Goal: Task Accomplishment & Management: Manage account settings

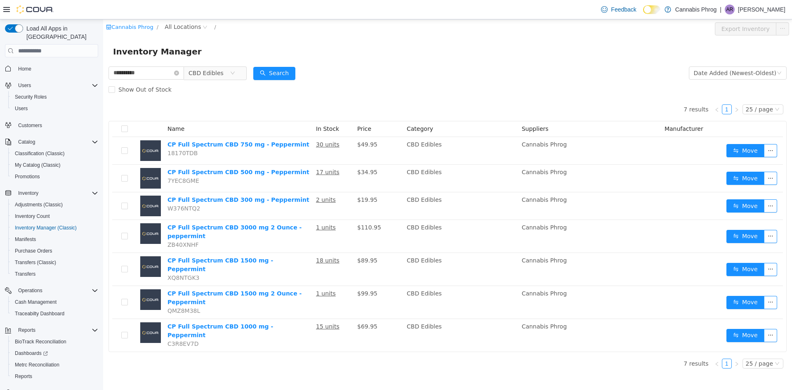
click at [304, 368] on div "**********" at bounding box center [447, 204] width 689 height 371
click at [235, 73] on icon "icon: close-circle" at bounding box center [232, 73] width 5 height 5
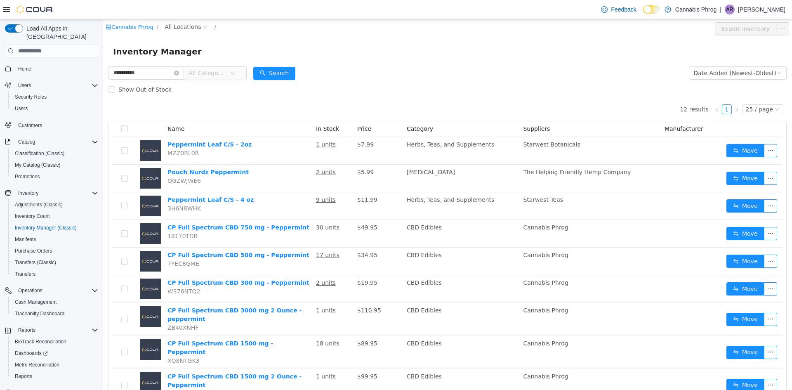
click at [238, 72] on span "All Categories" at bounding box center [212, 72] width 57 height 13
click at [179, 74] on icon "icon: close-circle" at bounding box center [176, 73] width 5 height 5
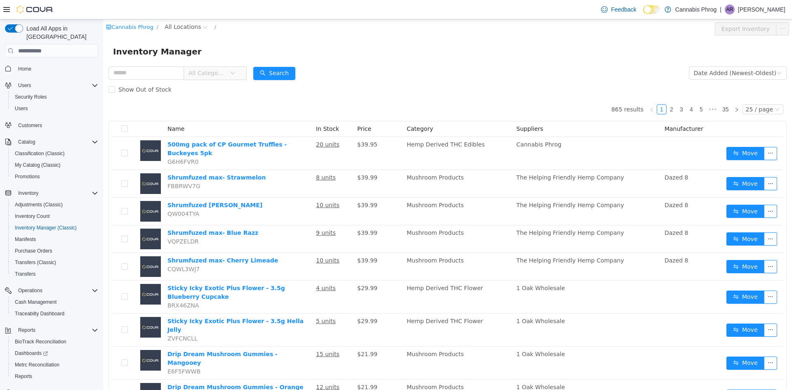
click at [240, 73] on span "All Categories" at bounding box center [212, 72] width 57 height 13
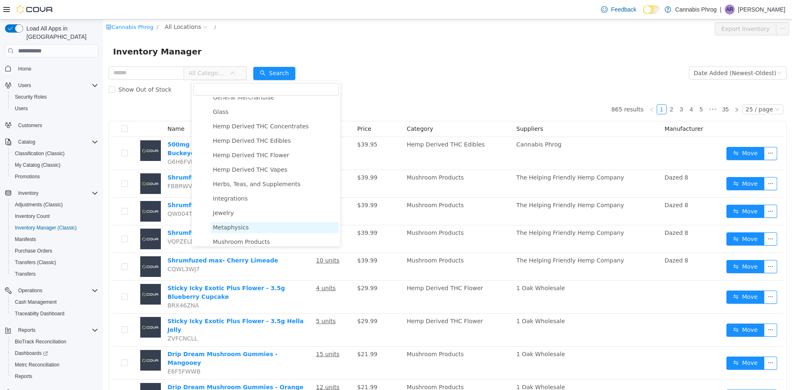
scroll to position [206, 0]
click at [262, 147] on span "Hemp Derived THC Edibles" at bounding box center [252, 143] width 78 height 7
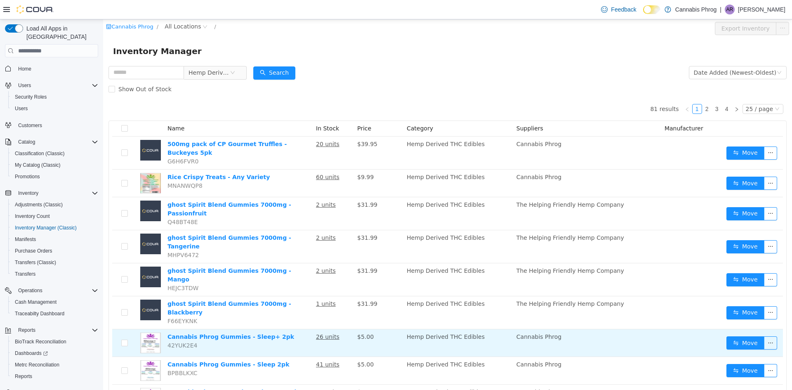
scroll to position [0, 0]
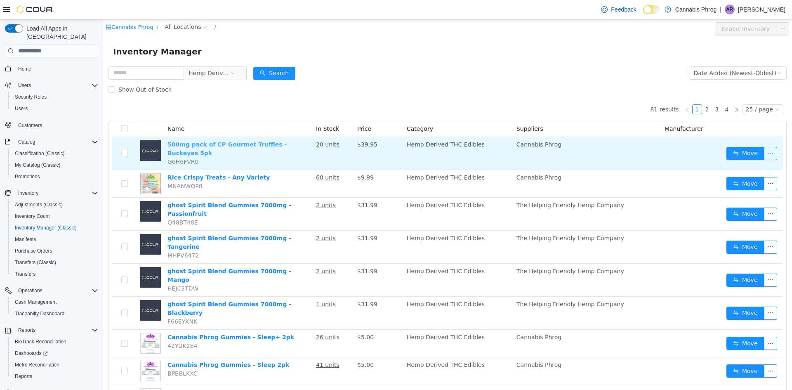
click at [192, 146] on link "500mg pack of CP Gourmet Truffles - Buckeyes 5pk" at bounding box center [227, 148] width 119 height 15
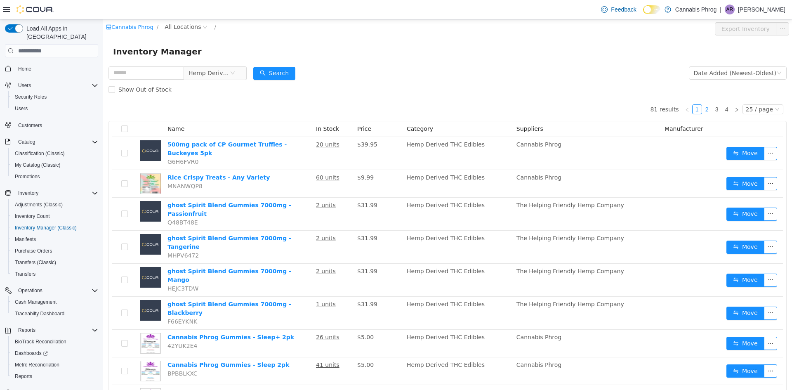
click at [703, 109] on link "2" at bounding box center [707, 109] width 9 height 9
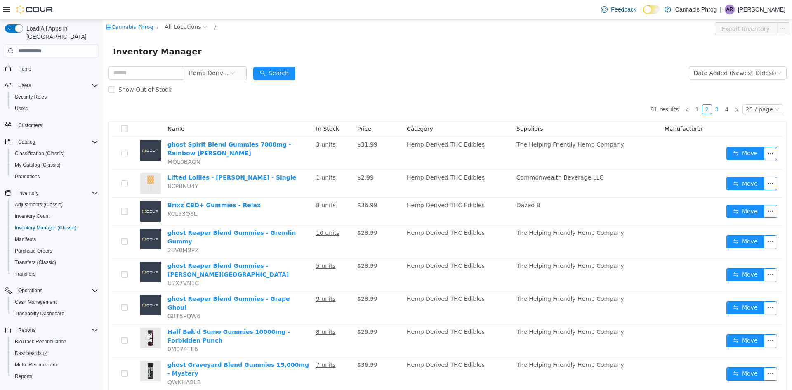
click at [715, 111] on link "3" at bounding box center [717, 109] width 9 height 9
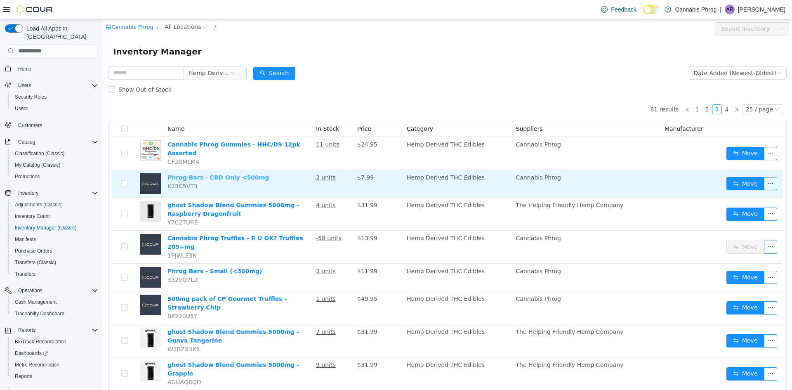
click at [191, 174] on link "Phrog Bars - CBD Only <500mg" at bounding box center [218, 177] width 101 height 7
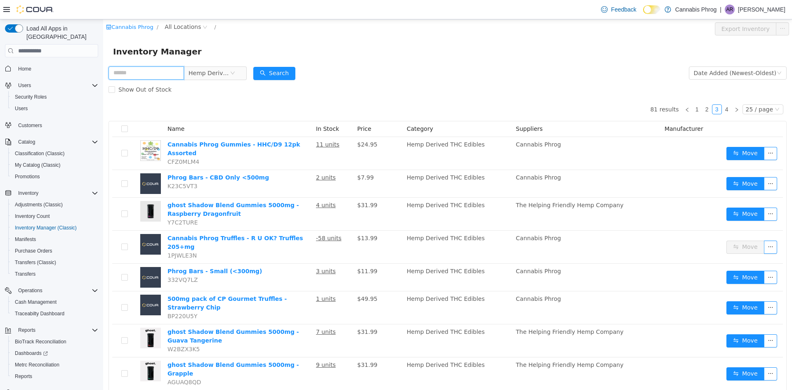
click at [156, 71] on input "text" at bounding box center [147, 72] width 76 height 13
type input "********"
click at [286, 70] on button "Search" at bounding box center [274, 73] width 42 height 13
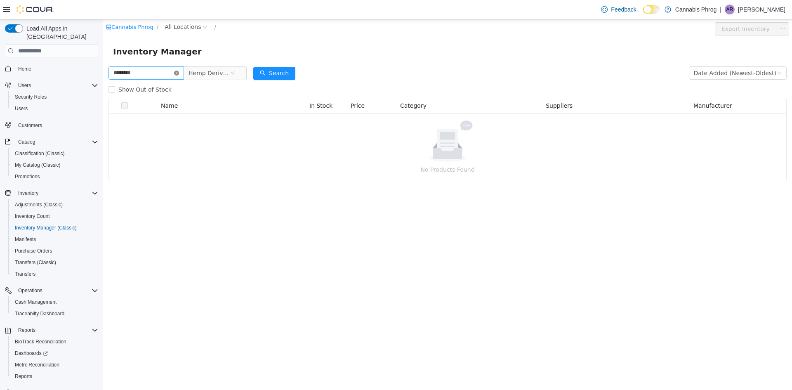
click at [179, 72] on icon "icon: close-circle" at bounding box center [176, 73] width 5 height 5
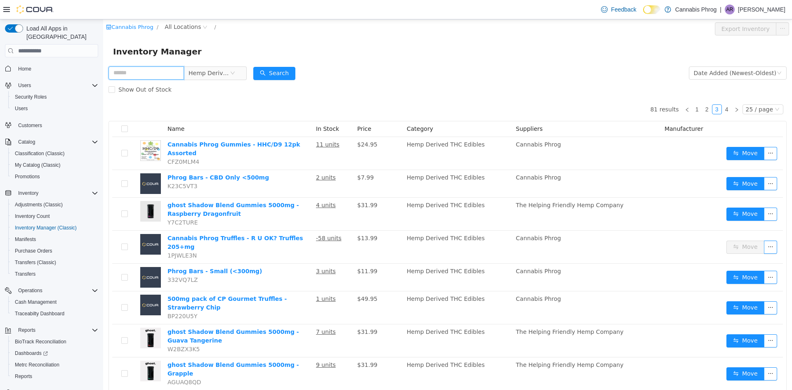
click at [176, 76] on input "text" at bounding box center [147, 72] width 76 height 13
type input "****"
click at [286, 72] on button "Search" at bounding box center [274, 73] width 42 height 13
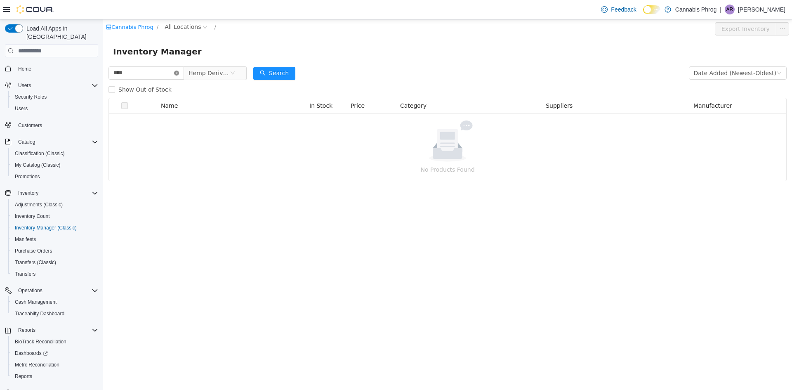
click at [179, 74] on icon "icon: close-circle" at bounding box center [176, 73] width 5 height 5
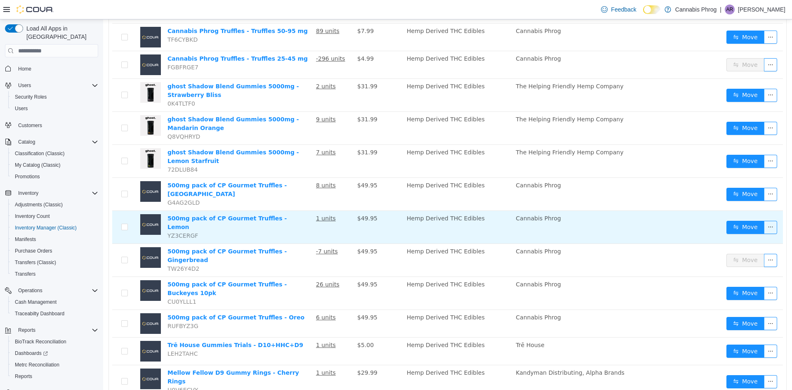
scroll to position [499, 0]
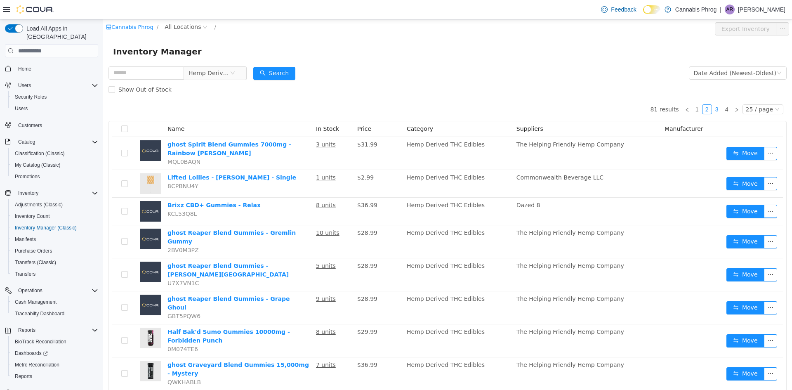
click at [713, 109] on link "3" at bounding box center [717, 109] width 9 height 9
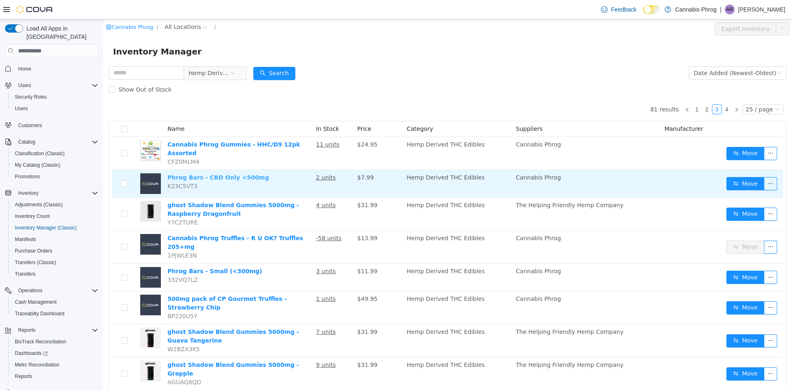
click at [215, 174] on link "Phrog Bars - CBD Only <500mg" at bounding box center [218, 177] width 101 height 7
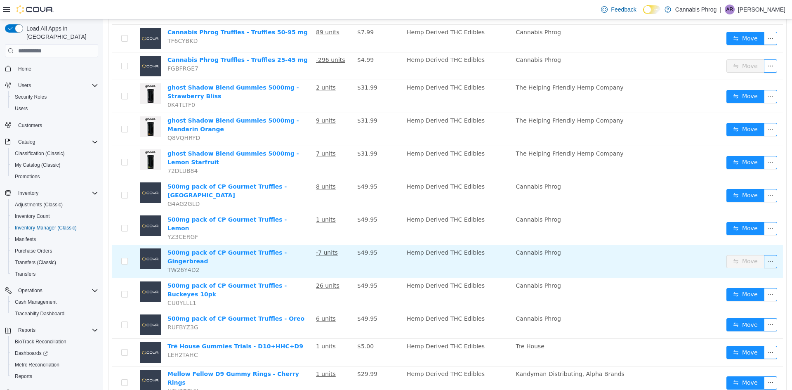
scroll to position [499, 0]
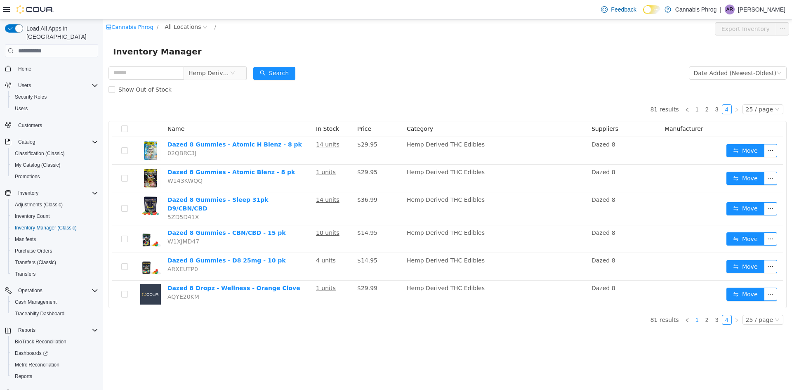
click at [701, 315] on link "1" at bounding box center [697, 319] width 9 height 9
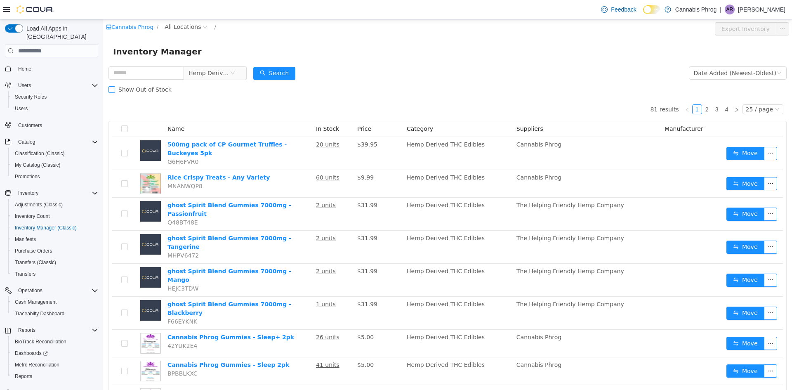
click at [116, 89] on span "Show Out of Stock" at bounding box center [145, 89] width 60 height 7
click at [129, 71] on input "text" at bounding box center [147, 72] width 76 height 13
type input "*****"
click at [281, 75] on button "Search" at bounding box center [274, 73] width 42 height 13
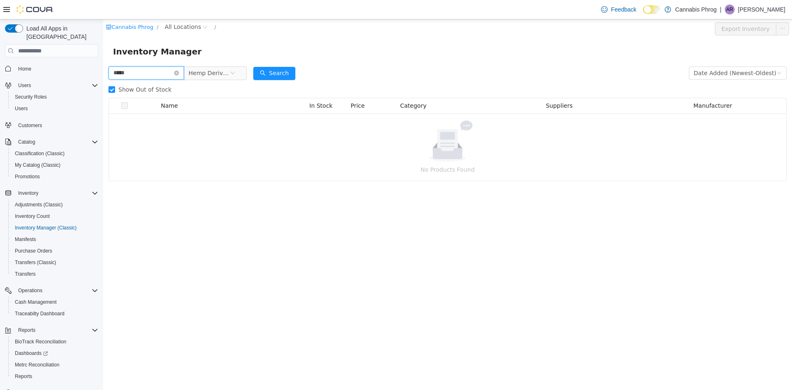
click at [175, 71] on input "*****" at bounding box center [147, 72] width 76 height 13
click at [179, 73] on icon "icon: close-circle" at bounding box center [176, 73] width 5 height 5
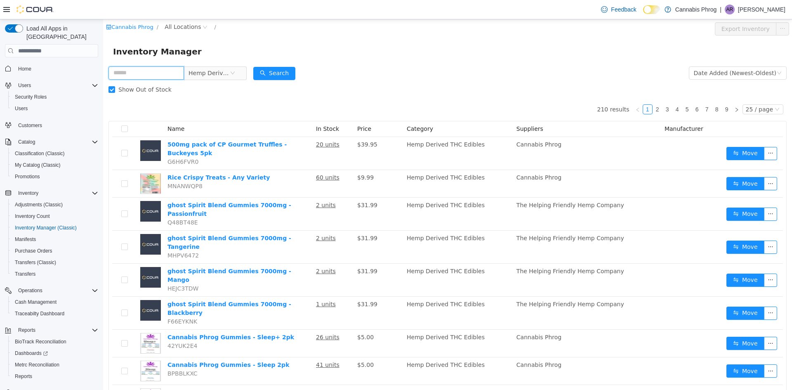
click at [151, 75] on input "text" at bounding box center [147, 72] width 76 height 13
type input "*"
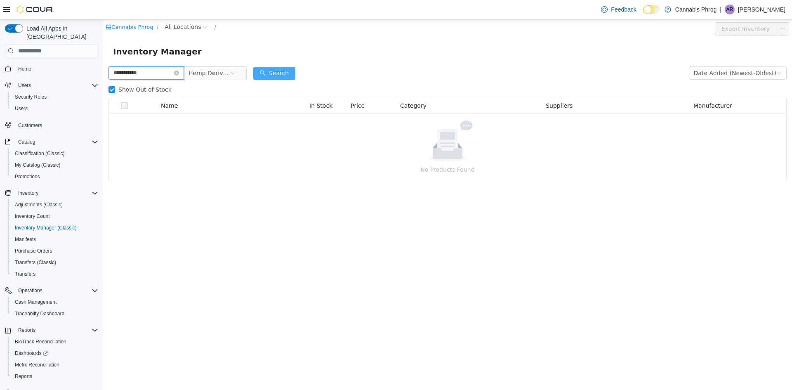
type input "**********"
click at [276, 78] on button "Search" at bounding box center [274, 73] width 42 height 13
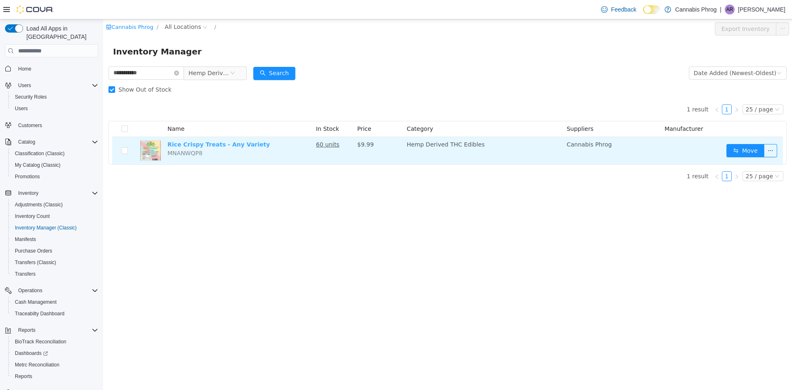
click at [227, 146] on link "Rice Crispy Treats - Any Variety" at bounding box center [219, 144] width 102 height 7
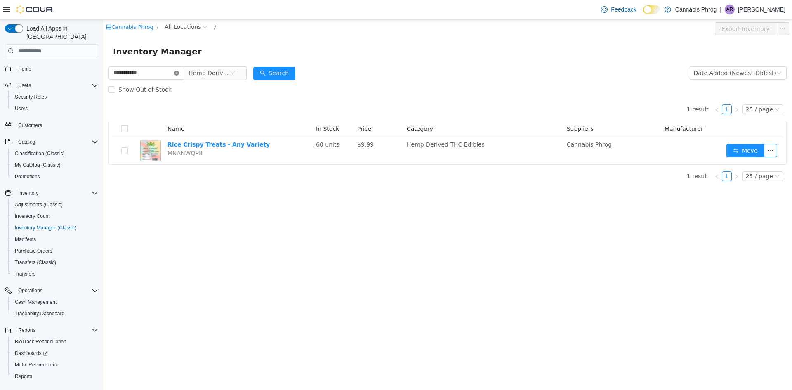
click at [179, 73] on icon "icon: close-circle" at bounding box center [176, 73] width 5 height 5
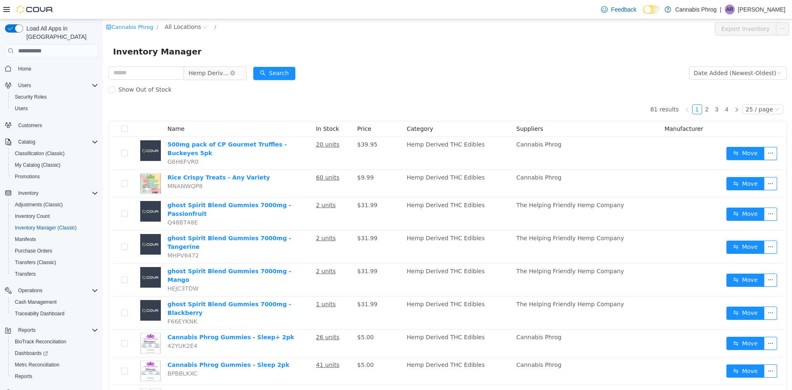
click at [240, 70] on span "Hemp Derived THC Edibles" at bounding box center [212, 72] width 57 height 13
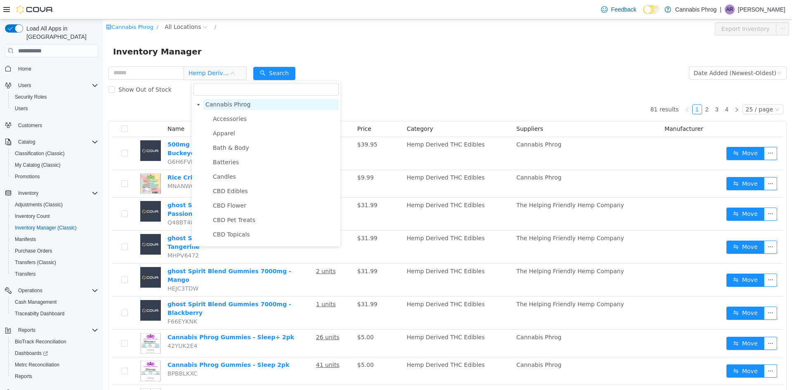
click at [224, 104] on span "Cannabis Phrog" at bounding box center [227, 104] width 45 height 7
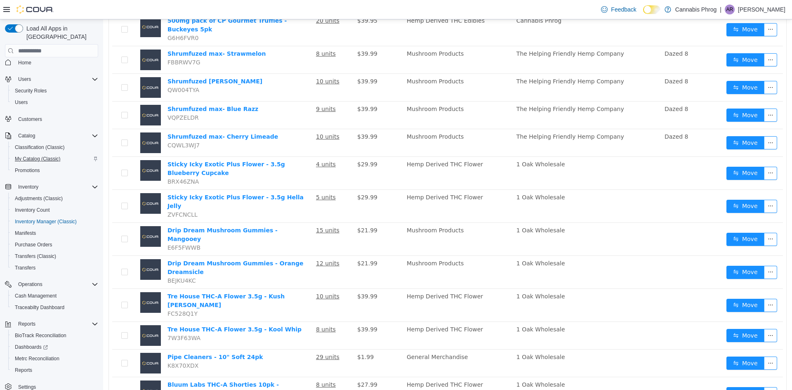
scroll to position [14, 0]
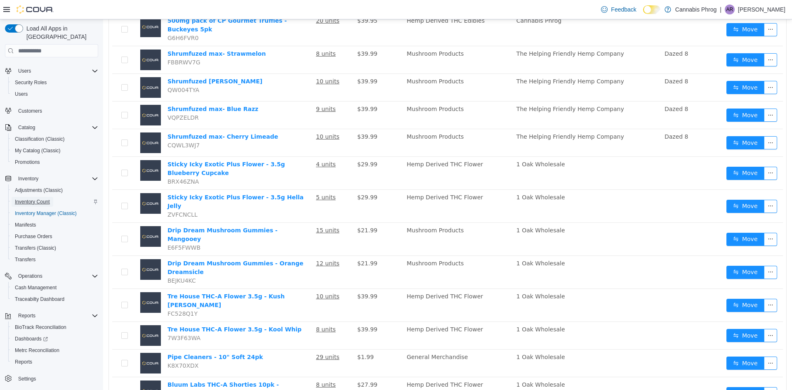
click at [41, 198] on span "Inventory Count" at bounding box center [32, 201] width 35 height 7
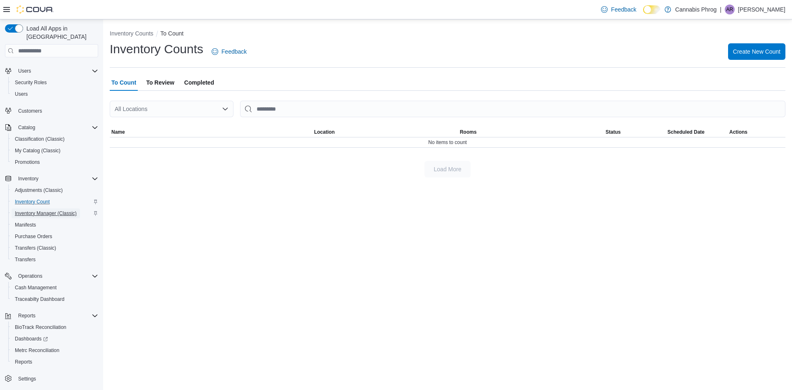
click at [32, 210] on span "Inventory Manager (Classic)" at bounding box center [46, 213] width 62 height 7
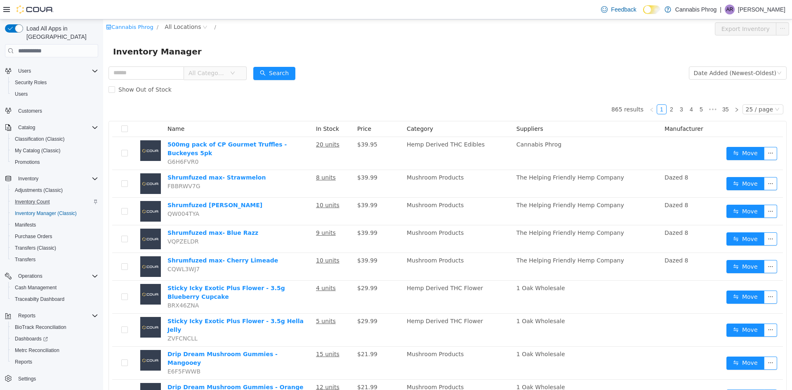
click at [738, 12] on p "[PERSON_NAME]" at bounding box center [761, 10] width 47 height 10
click at [736, 79] on span "Sign Out" at bounding box center [732, 81] width 22 height 8
